Goal: Task Accomplishment & Management: Use online tool/utility

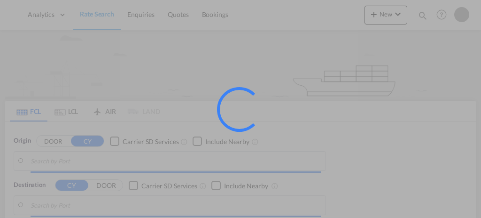
type input "GB-SO20, Test Valley"
type input "[GEOGRAPHIC_DATA], [GEOGRAPHIC_DATA]"
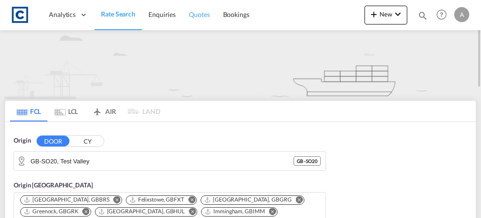
click at [194, 16] on span "Quotes" at bounding box center [199, 14] width 21 height 8
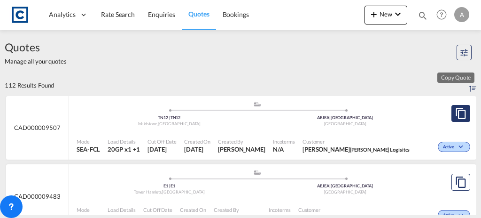
click at [455, 110] on md-icon "assets/icons/custom/copyQuote.svg" at bounding box center [460, 113] width 11 height 11
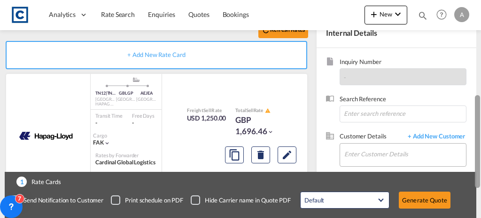
scroll to position [232, 0]
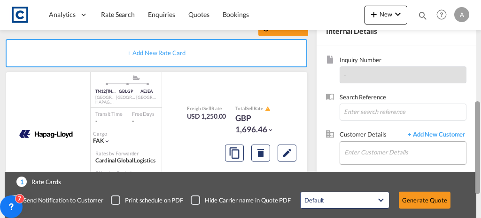
drag, startPoint x: 478, startPoint y: 63, endPoint x: 463, endPoint y: 162, distance: 100.3
click at [463, 162] on md-content "Analytics Dashboard Rate Search Enquiries Quotes Bookings New Quote Bookings" at bounding box center [240, 109] width 481 height 218
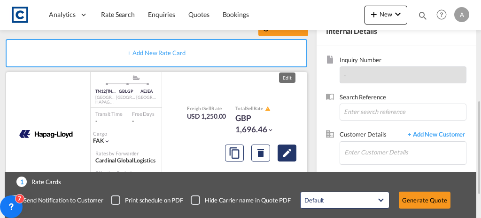
click at [290, 152] on md-icon "Edit" at bounding box center [286, 152] width 11 height 11
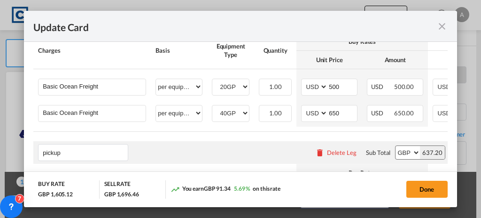
scroll to position [366, 0]
